Goal: Learn about a topic

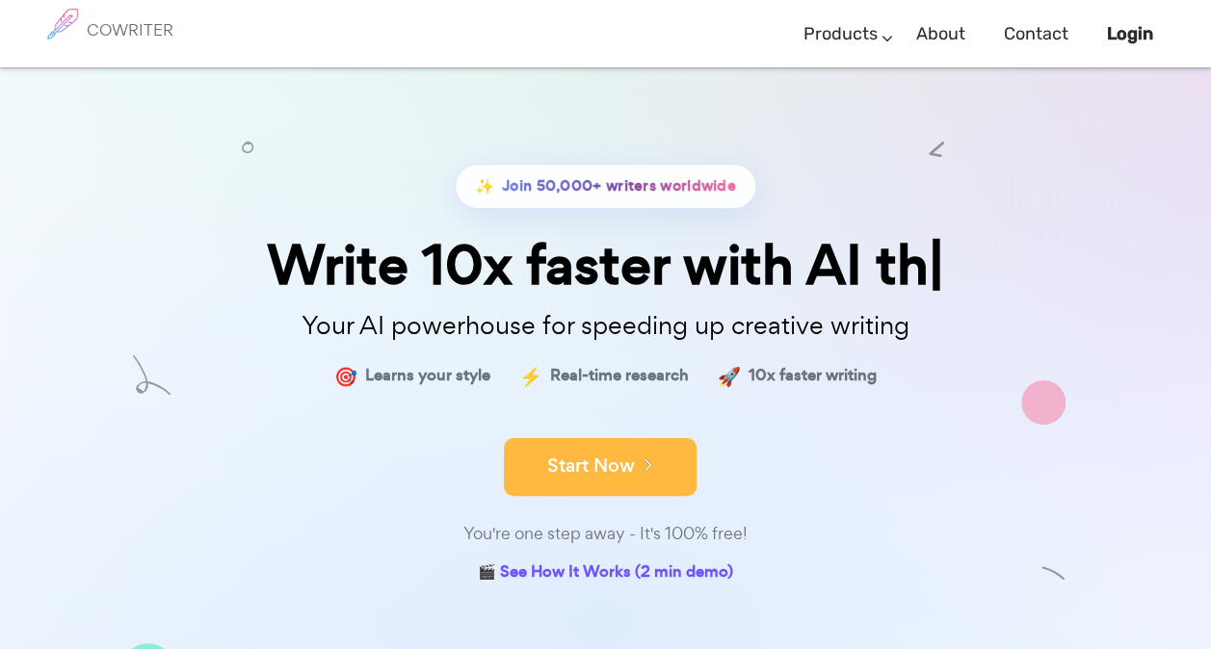
click at [603, 457] on button "Start Now" at bounding box center [600, 467] width 193 height 58
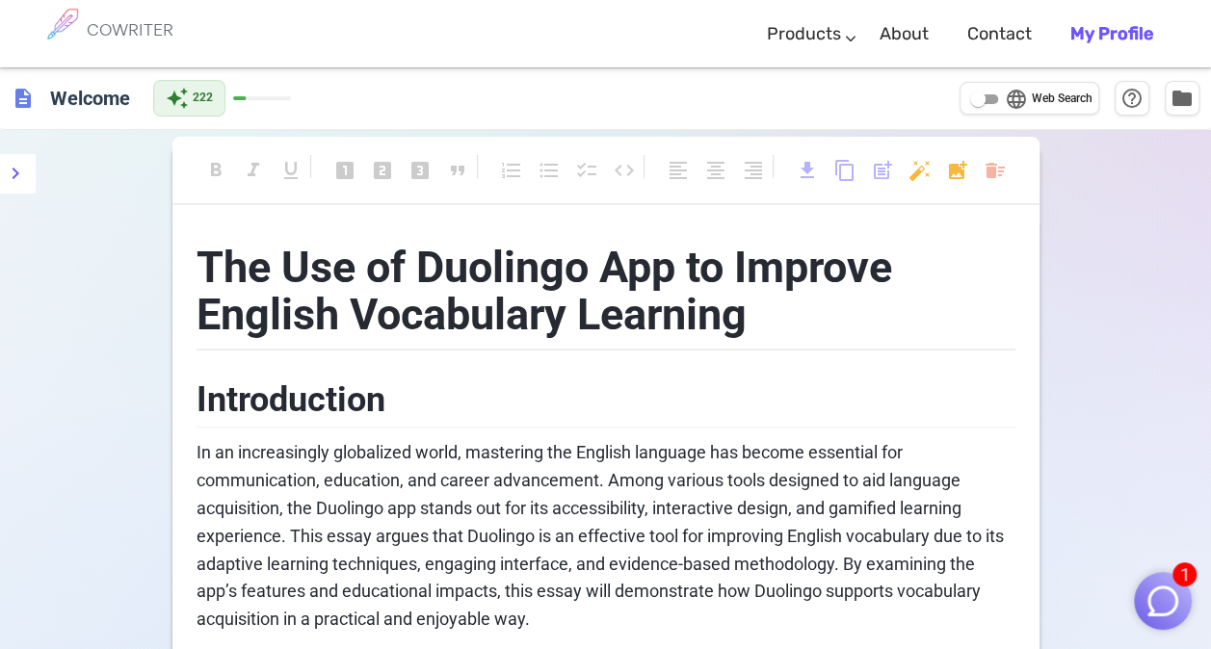
click at [227, 25] on div "COWRITER Products Writing Marketing Emails Images (soon) About Contact My Profi…" at bounding box center [606, 33] width 1134 height 67
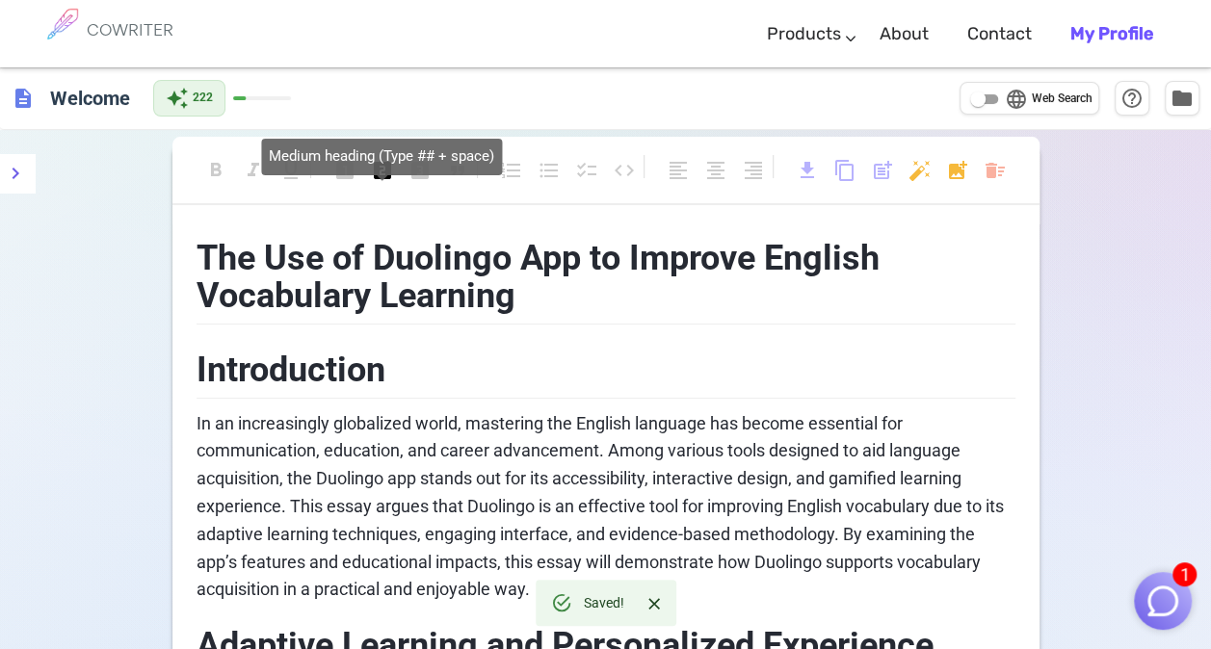
click at [375, 176] on span "looks_two" at bounding box center [382, 170] width 23 height 23
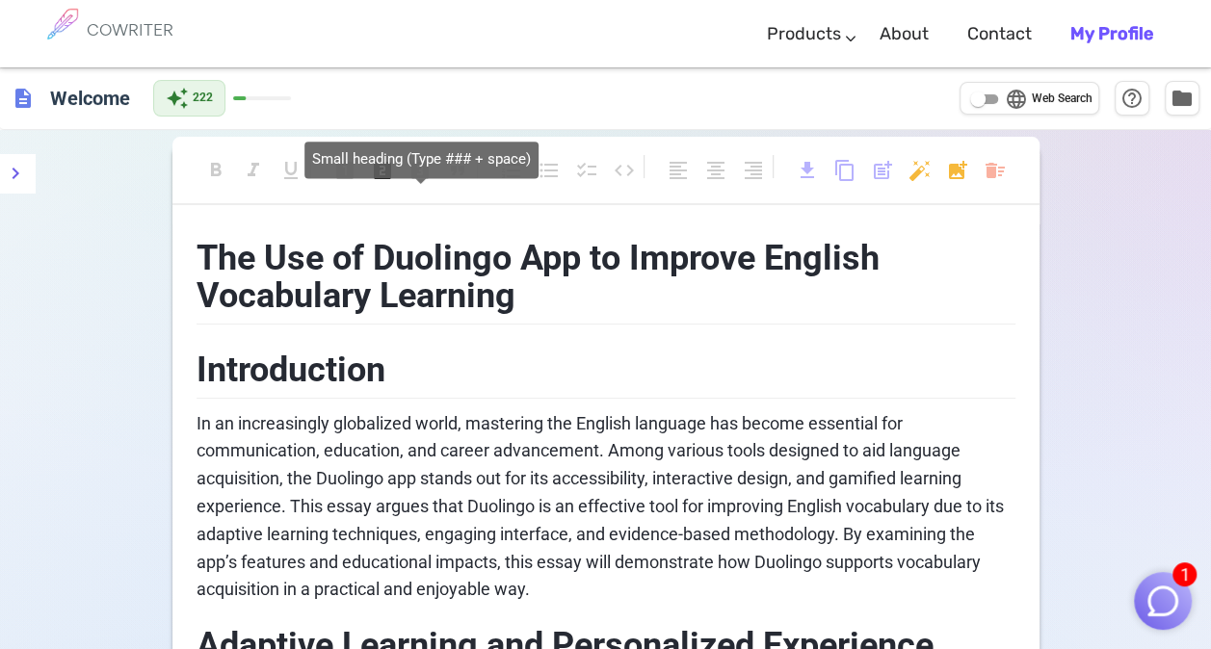
click at [416, 166] on span "looks_3" at bounding box center [420, 170] width 23 height 23
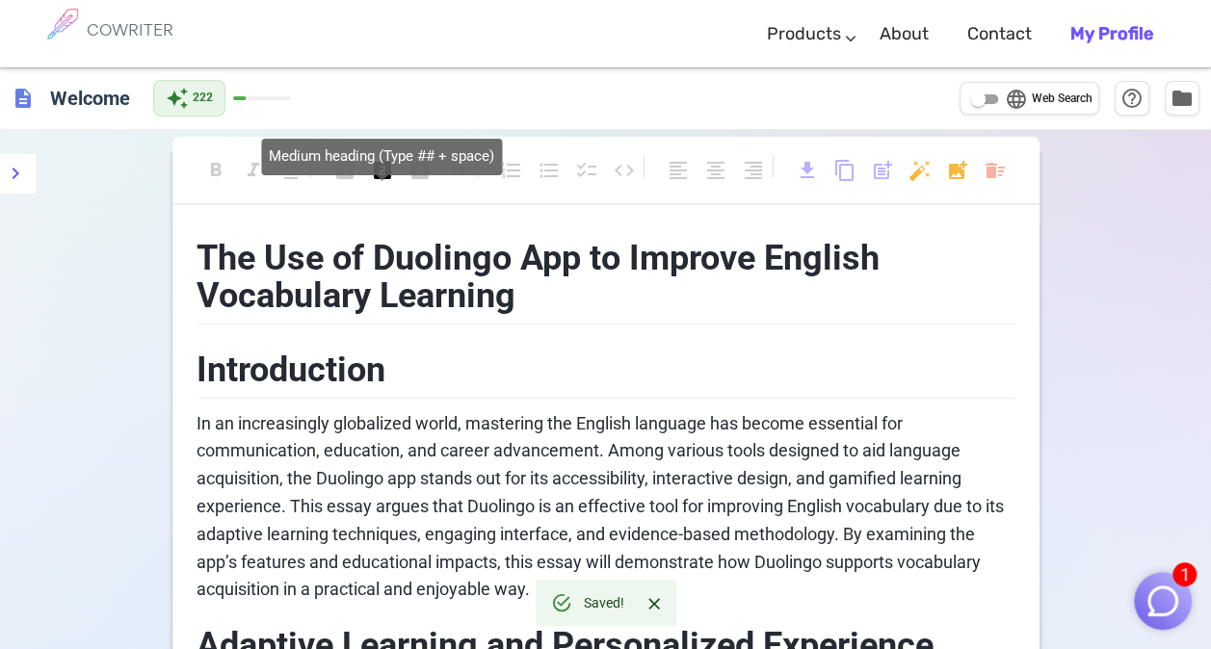
click at [386, 166] on span "looks_two" at bounding box center [382, 170] width 23 height 23
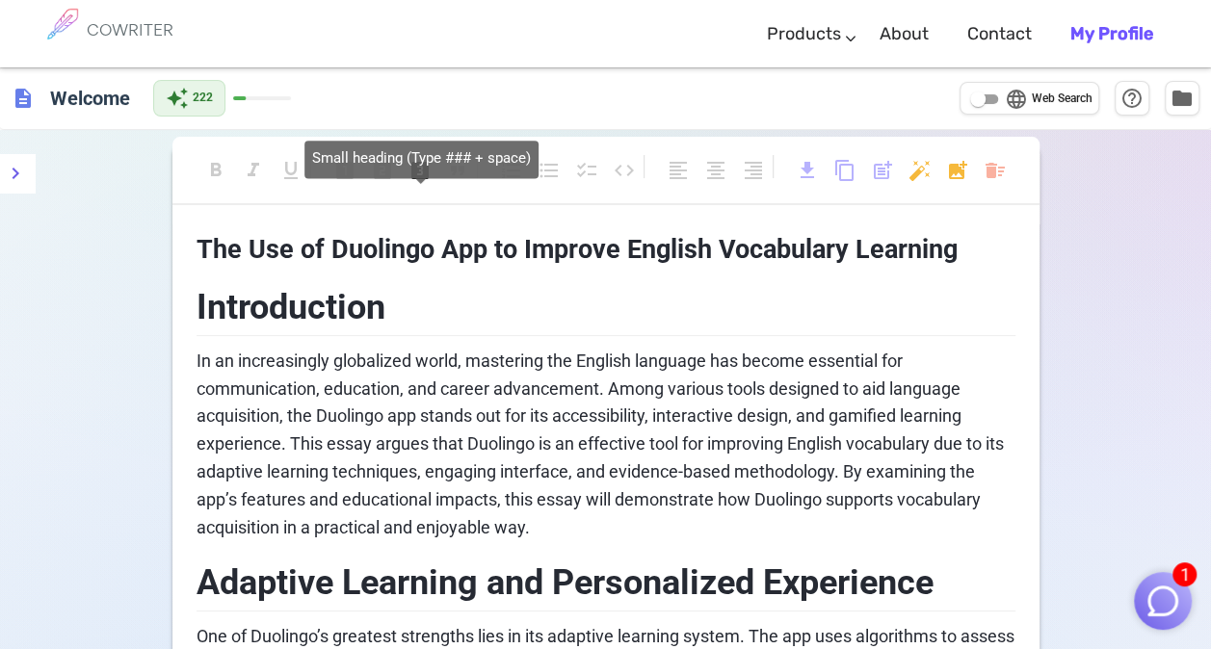
click at [431, 166] on span "looks_3" at bounding box center [420, 170] width 23 height 23
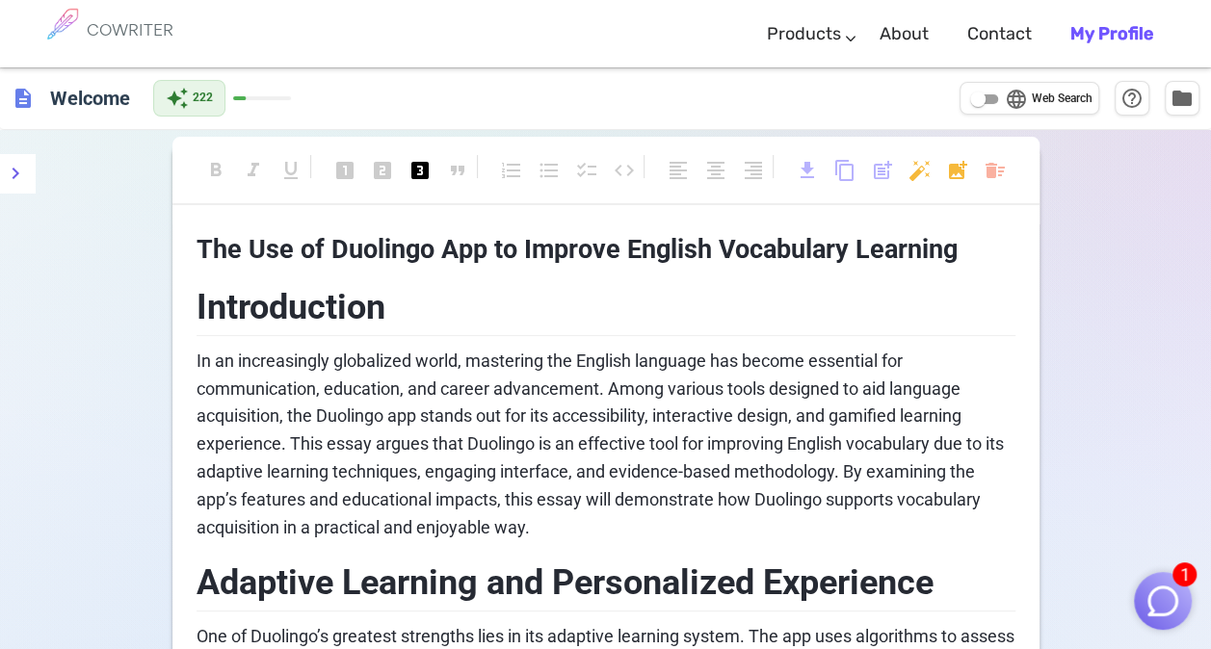
click at [277, 101] on div "auto_awesome 222" at bounding box center [222, 98] width 138 height 37
click at [1049, 100] on span "Web Search" at bounding box center [1062, 99] width 61 height 19
click at [1013, 100] on input "language Web Search" at bounding box center [977, 99] width 69 height 23
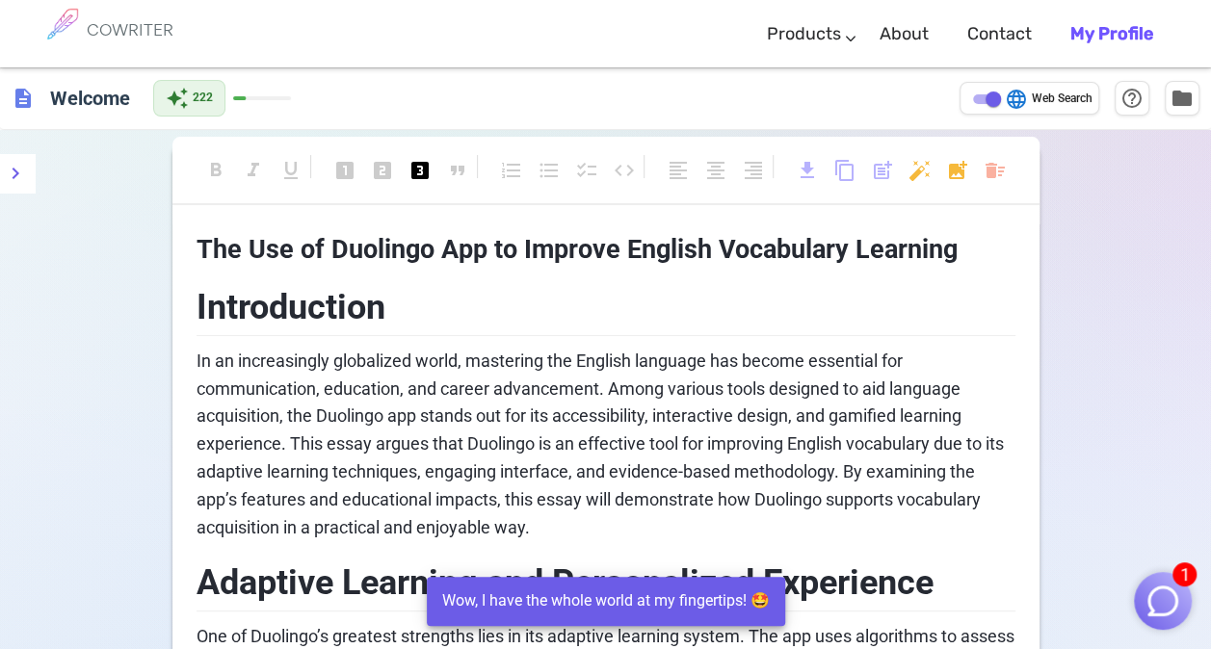
click at [1050, 101] on span "Web Search" at bounding box center [1062, 99] width 61 height 19
click at [1028, 101] on input "language Web Search" at bounding box center [993, 99] width 69 height 23
checkbox input "false"
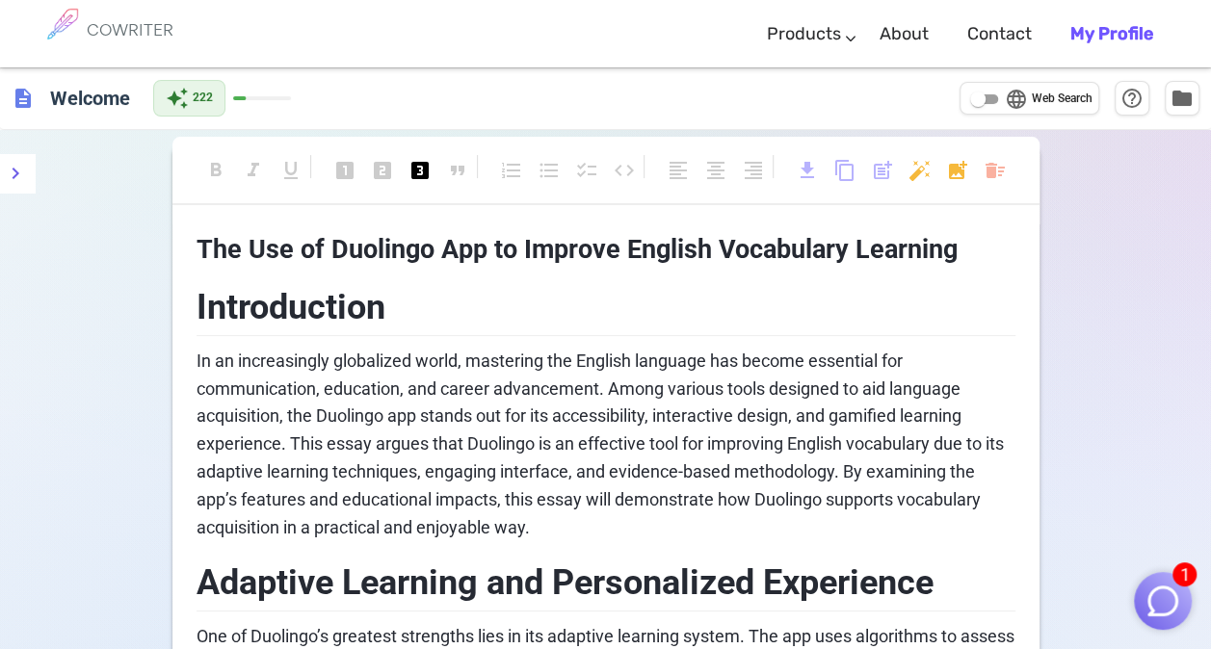
click at [164, 21] on h6 "COWRITER" at bounding box center [130, 29] width 87 height 17
click at [143, 22] on h6 "COWRITER" at bounding box center [130, 29] width 87 height 17
click at [139, 31] on h6 "COWRITER" at bounding box center [130, 29] width 87 height 17
click at [13, 169] on icon "menu" at bounding box center [16, 174] width 7 height 12
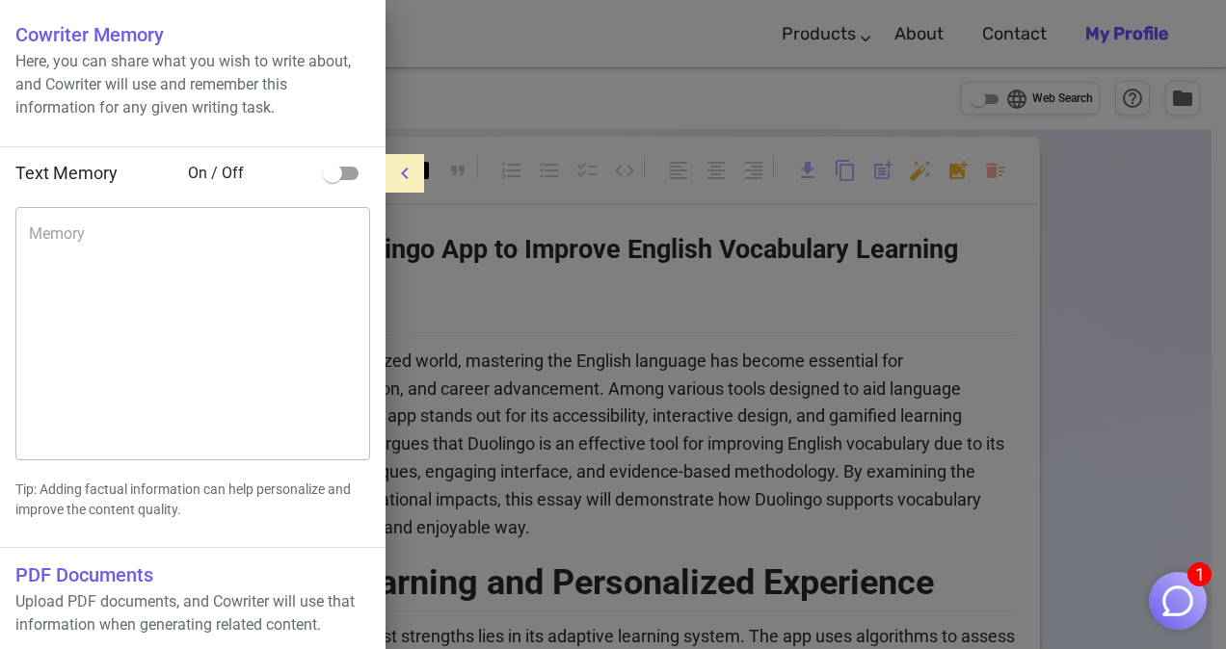
click at [547, 423] on div at bounding box center [613, 324] width 1226 height 649
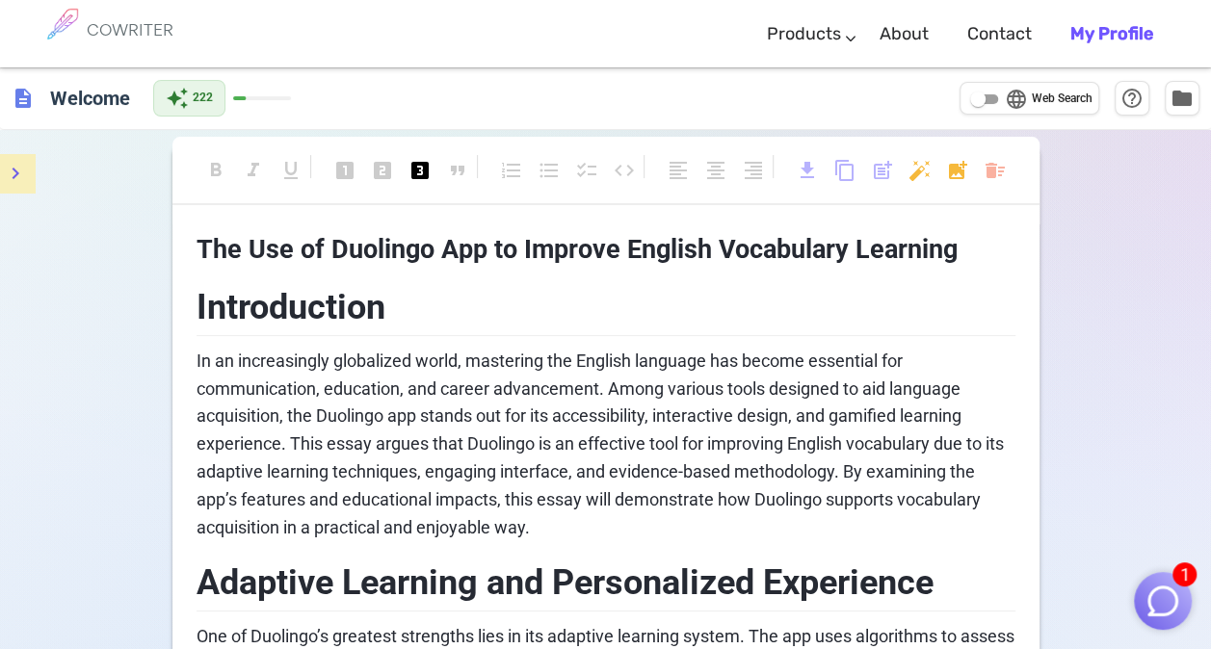
click at [327, 407] on span "In an increasingly globalized world, mastering the English language has become …" at bounding box center [602, 444] width 811 height 187
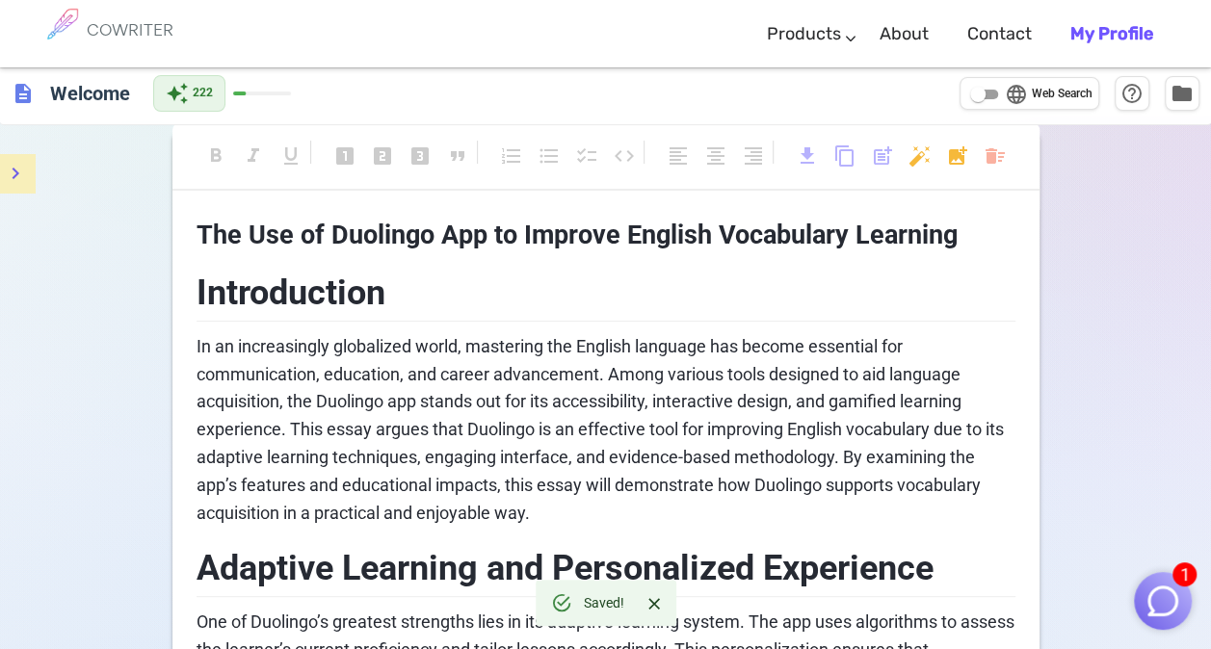
scroll to position [96, 0]
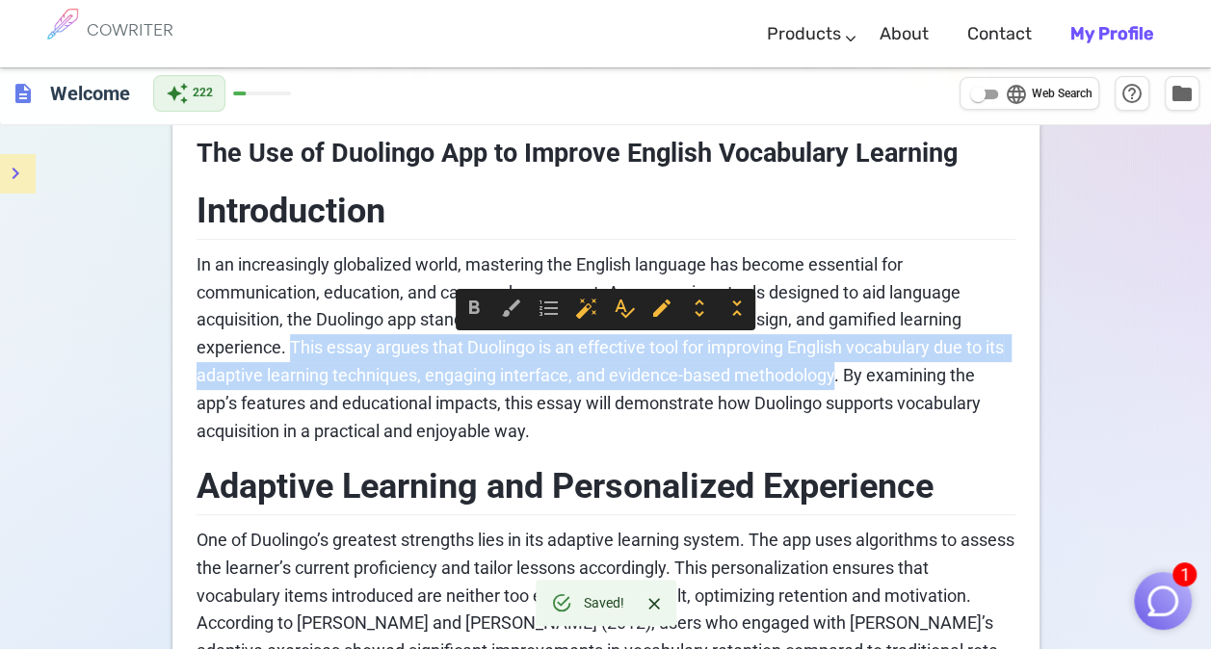
drag, startPoint x: 288, startPoint y: 341, endPoint x: 834, endPoint y: 378, distance: 547.5
click at [834, 378] on span "In an increasingly globalized world, mastering the English language has become …" at bounding box center [602, 347] width 811 height 187
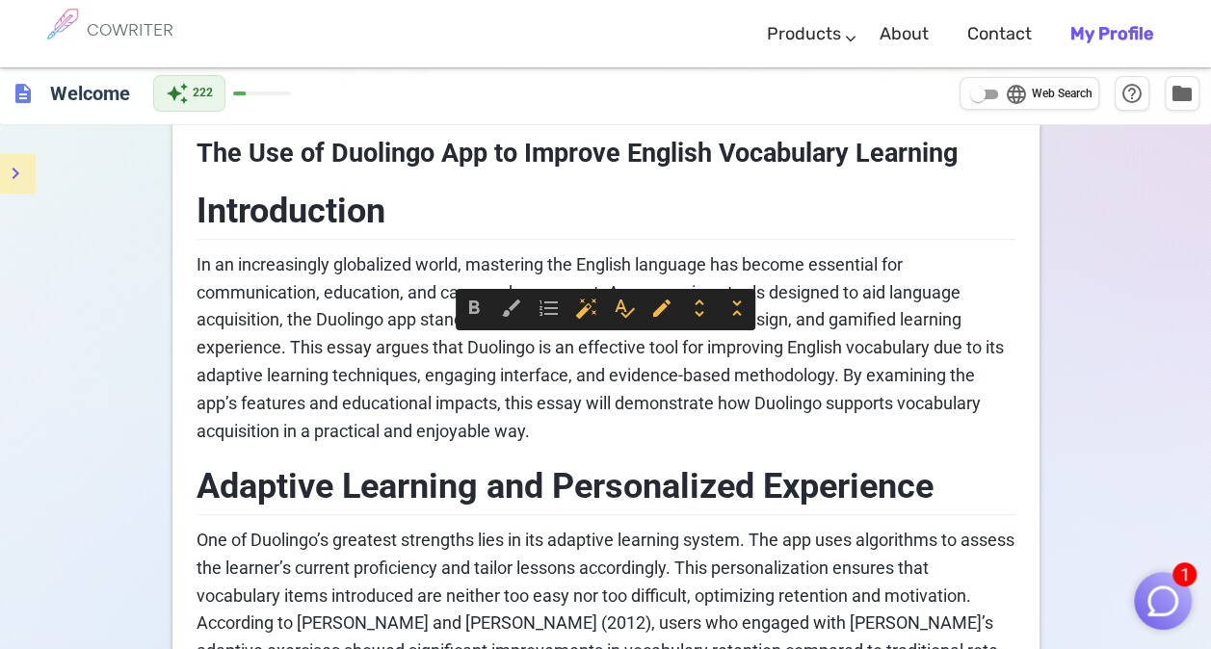
click at [740, 418] on p "In an increasingly globalized world, mastering the English language has become …" at bounding box center [606, 348] width 819 height 195
